Goal: Find specific page/section: Find specific page/section

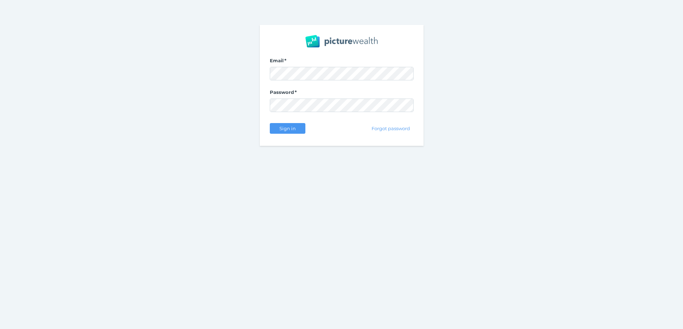
click at [363, 189] on div "Email Password Sign in Forgot password" at bounding box center [341, 164] width 683 height 329
click at [0, 329] on nordpass-portal at bounding box center [0, 329] width 0 height 0
select select "25"
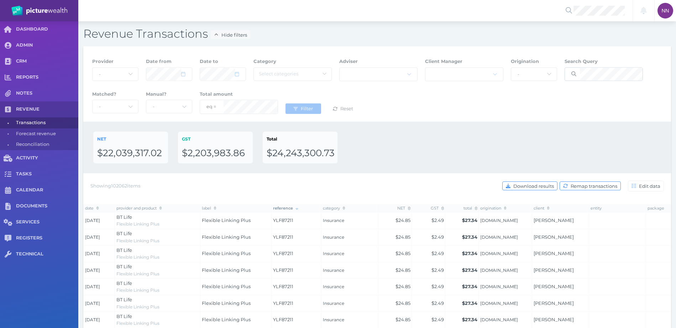
click at [580, 68] on span at bounding box center [572, 71] width 15 height 6
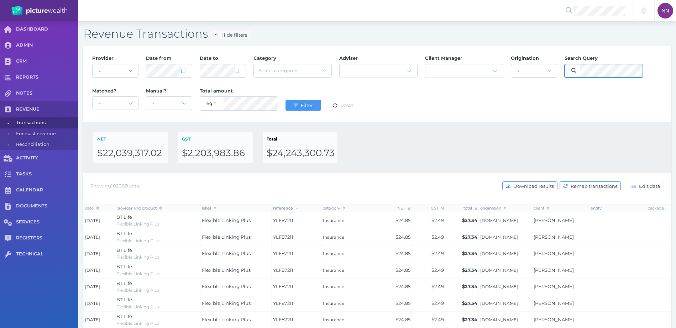
click at [286, 100] on button "Filter" at bounding box center [304, 105] width 36 height 11
click at [309, 103] on span "Filter" at bounding box center [307, 106] width 17 height 6
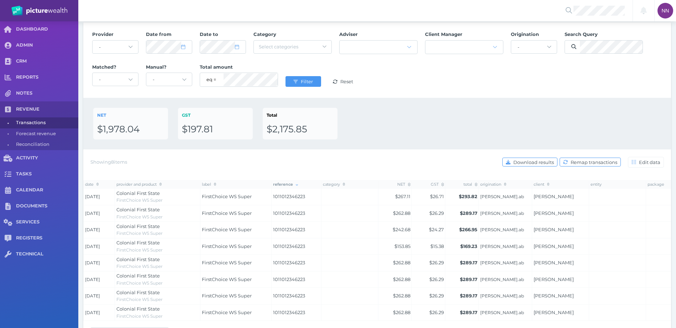
scroll to position [52, 0]
